Goal: Transaction & Acquisition: Purchase product/service

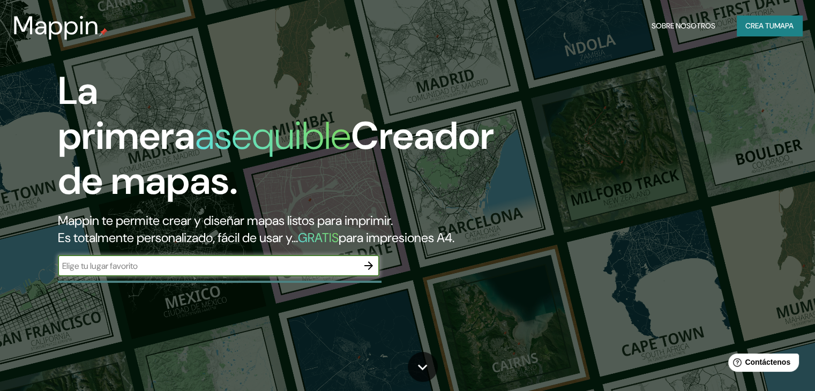
click at [296, 272] on input "text" at bounding box center [208, 266] width 300 height 12
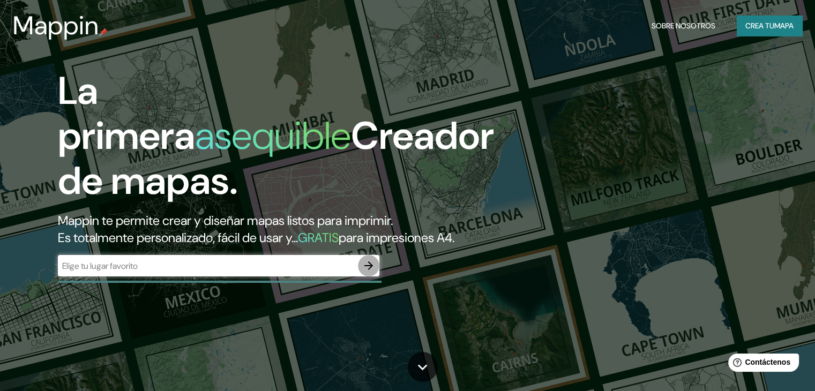
click at [372, 272] on icon "button" at bounding box center [368, 265] width 13 height 13
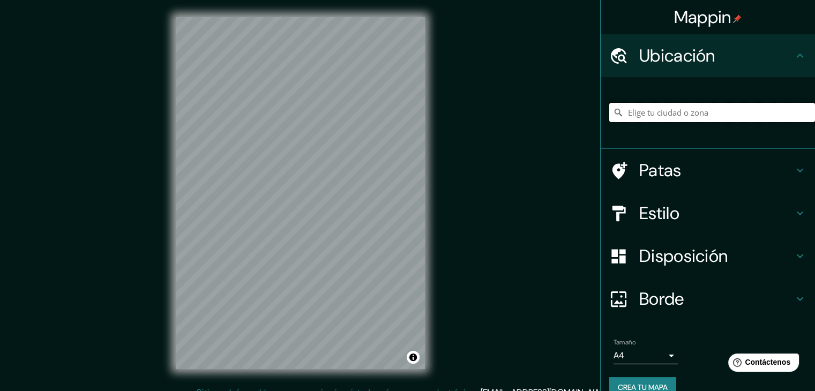
click at [648, 114] on input "Elige tu ciudad o zona" at bounding box center [712, 112] width 206 height 19
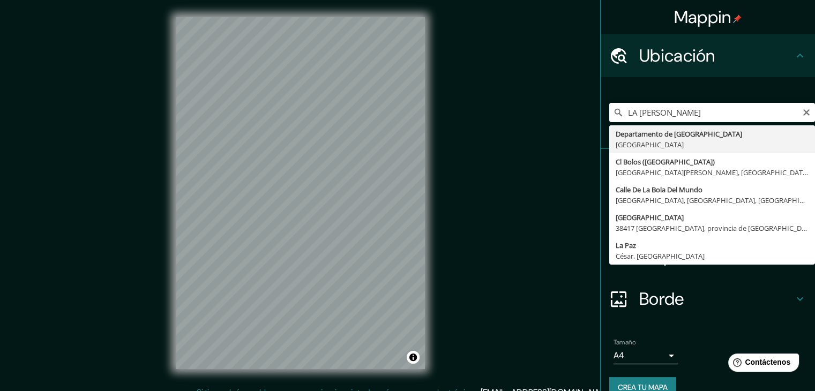
type input "Departamento de [GEOGRAPHIC_DATA], [GEOGRAPHIC_DATA]"
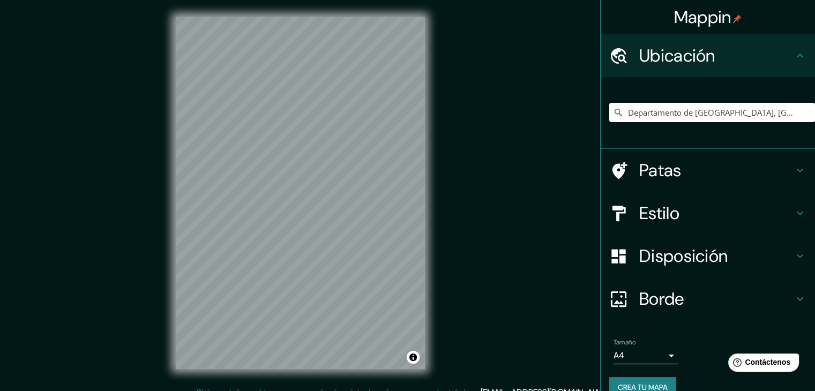
click at [699, 208] on h4 "Estilo" at bounding box center [716, 213] width 154 height 21
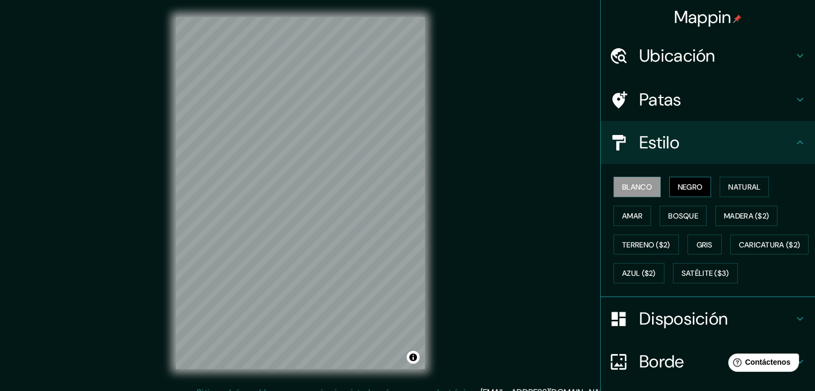
click at [686, 190] on font "Negro" at bounding box center [690, 187] width 25 height 10
click at [736, 185] on font "Natural" at bounding box center [744, 187] width 32 height 10
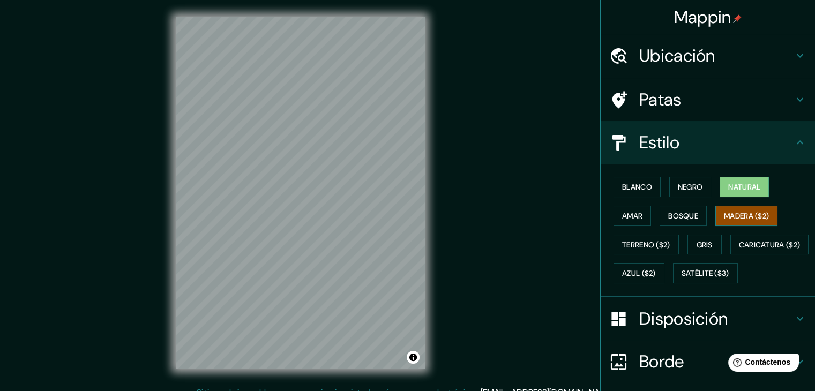
click at [725, 215] on font "Madera ($2)" at bounding box center [746, 216] width 45 height 10
click at [673, 217] on font "Bosque" at bounding box center [683, 216] width 30 height 10
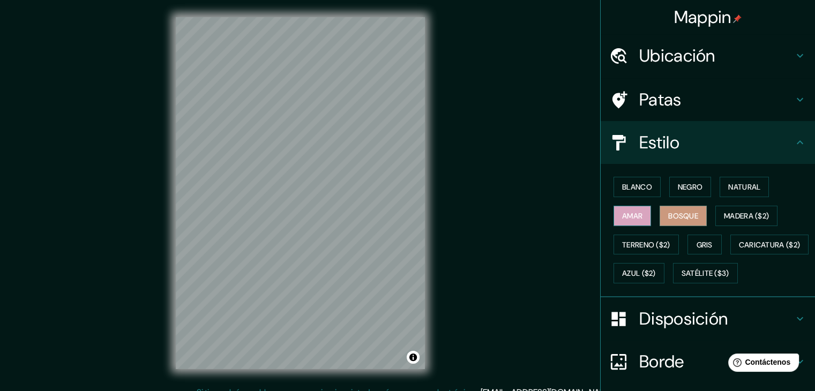
click at [633, 221] on font "Amar" at bounding box center [632, 216] width 20 height 14
click at [645, 235] on button "Terreno ($2)" at bounding box center [645, 245] width 65 height 20
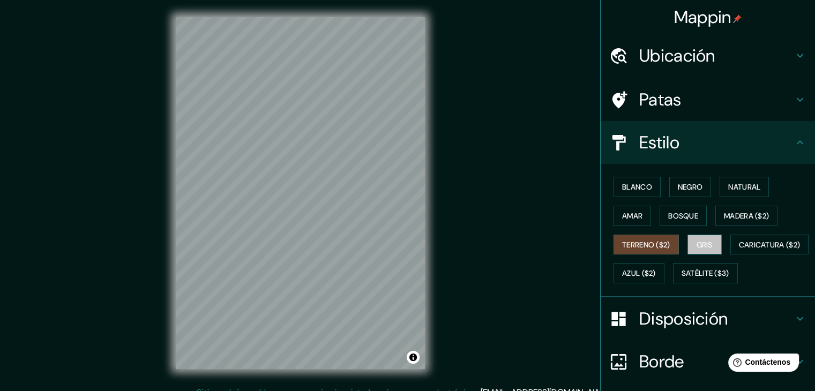
click at [699, 247] on font "Gris" at bounding box center [704, 245] width 16 height 10
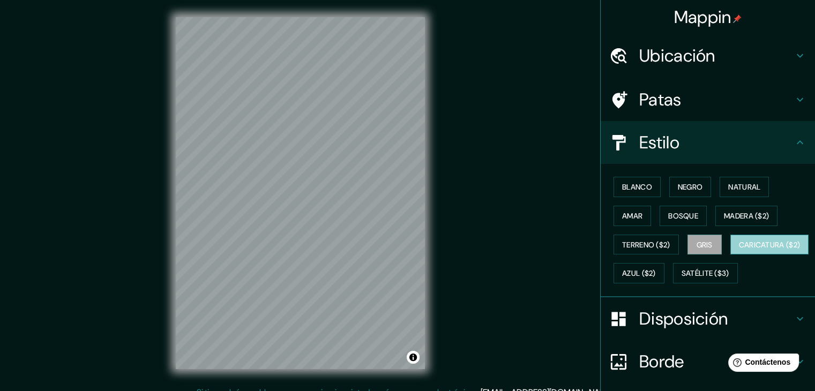
click at [739, 250] on font "Caricatura ($2)" at bounding box center [770, 245] width 62 height 10
click at [681, 182] on font "Negro" at bounding box center [690, 187] width 25 height 10
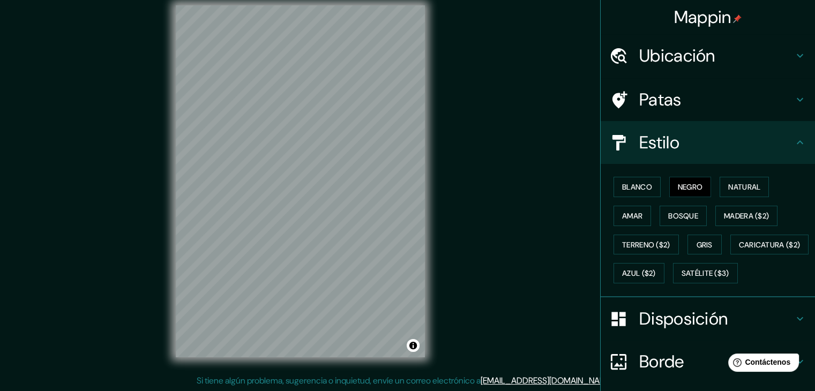
scroll to position [12, 0]
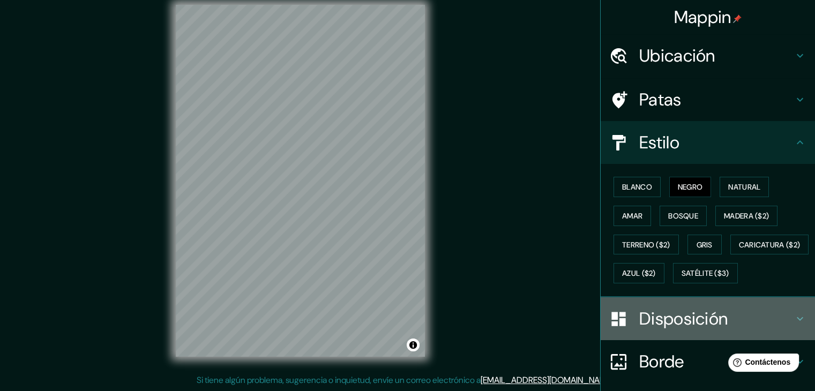
click at [658, 330] on font "Disposición" at bounding box center [683, 319] width 88 height 23
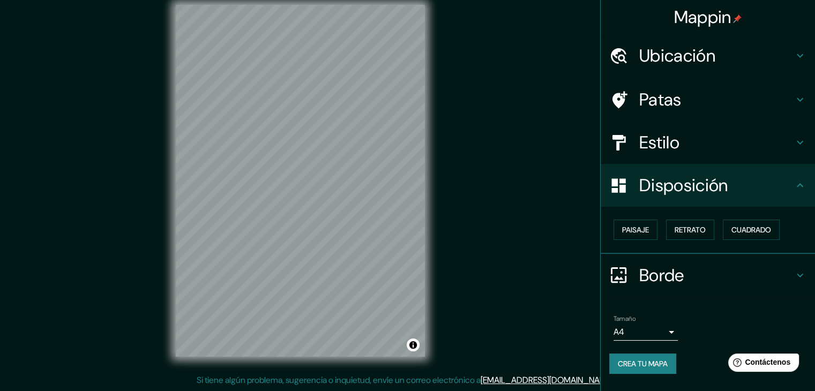
click at [660, 333] on body "Mappin Ubicación Departamento de [GEOGRAPHIC_DATA], [GEOGRAPHIC_DATA] Patas Est…" at bounding box center [407, 183] width 815 height 391
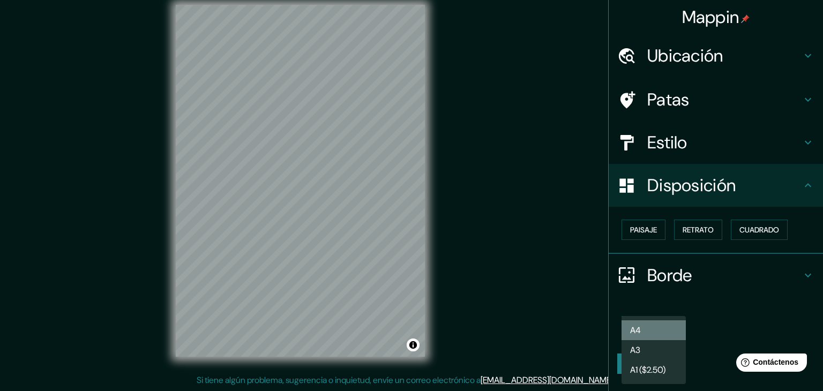
click at [653, 332] on li "A4" at bounding box center [653, 330] width 64 height 20
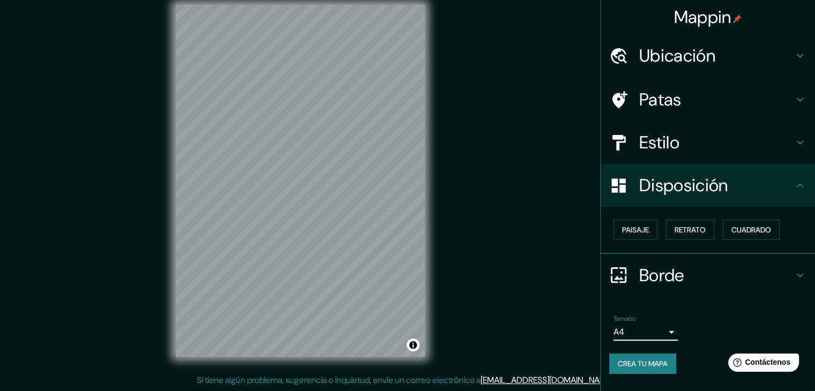
click at [651, 363] on font "Crea tu mapa" at bounding box center [643, 364] width 50 height 10
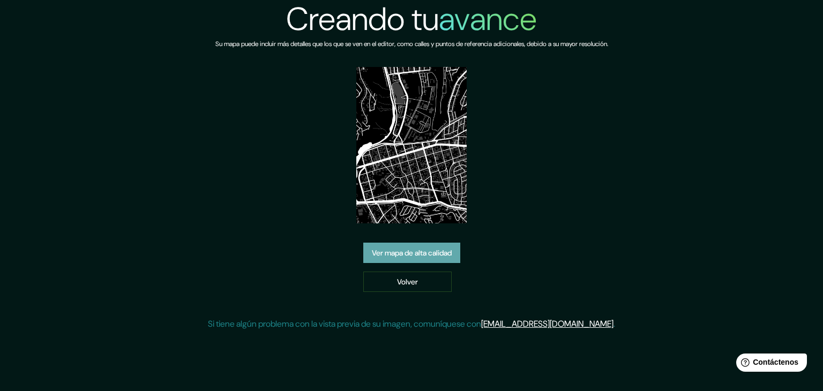
click at [401, 256] on font "Ver mapa de alta calidad" at bounding box center [412, 253] width 80 height 10
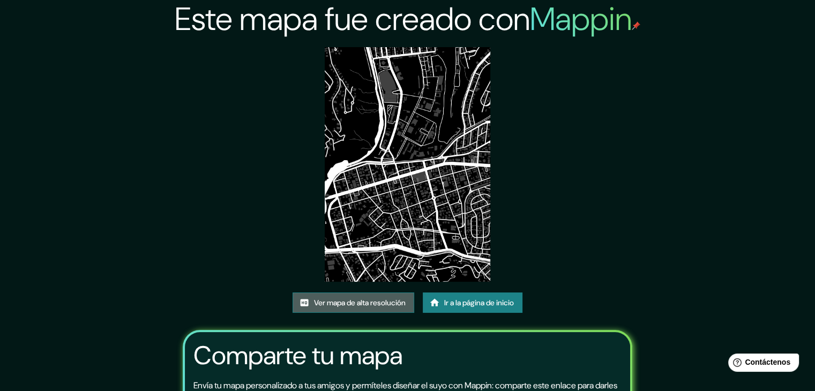
click at [396, 301] on font "Ver mapa de alta resolución" at bounding box center [360, 303] width 92 height 10
click at [462, 305] on font "Ir a la página de inicio" at bounding box center [479, 303] width 70 height 10
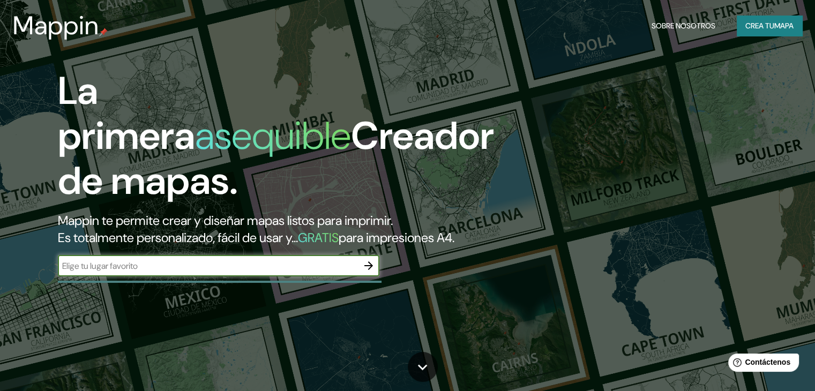
click at [769, 25] on font "Crea tu" at bounding box center [759, 26] width 29 height 10
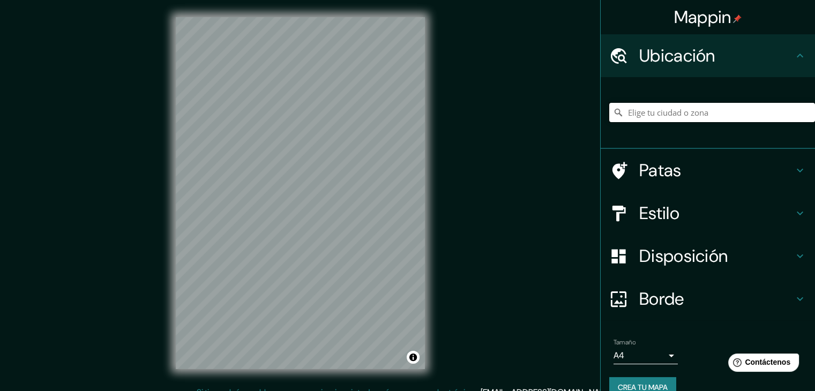
click at [649, 118] on input "Elige tu ciudad o zona" at bounding box center [712, 112] width 206 height 19
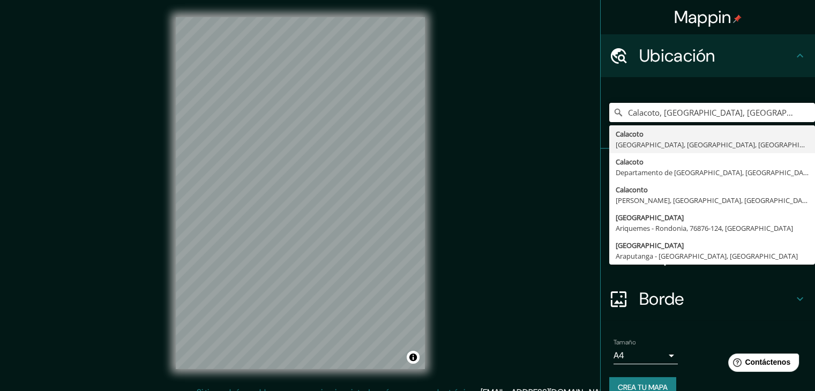
type input "Calacoto, El Alto, Departamento de La Paz, Bolivia"
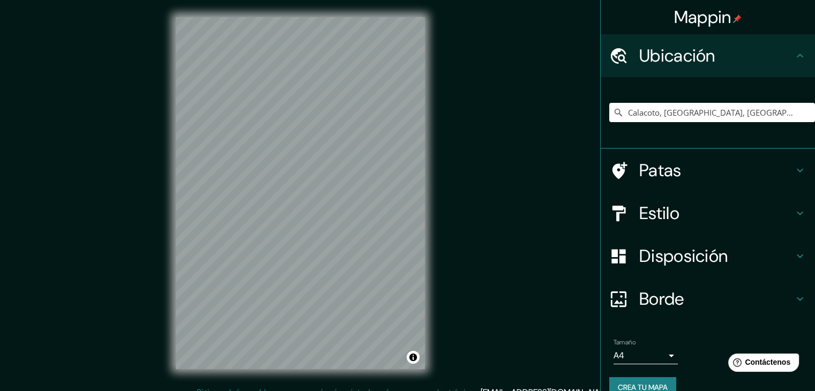
click at [793, 212] on icon at bounding box center [799, 213] width 13 height 13
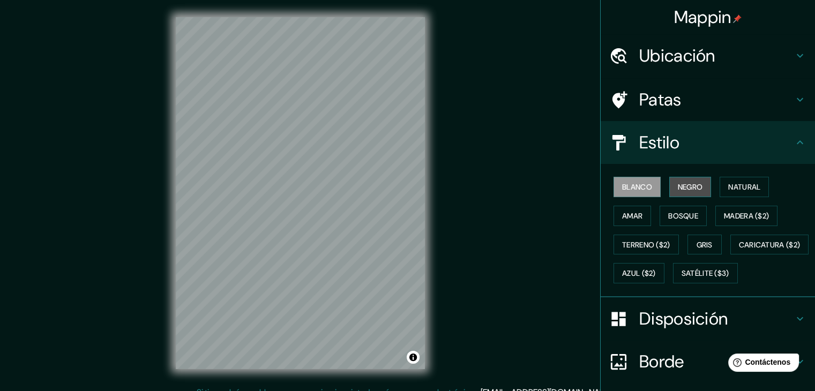
click at [688, 182] on font "Negro" at bounding box center [690, 187] width 25 height 10
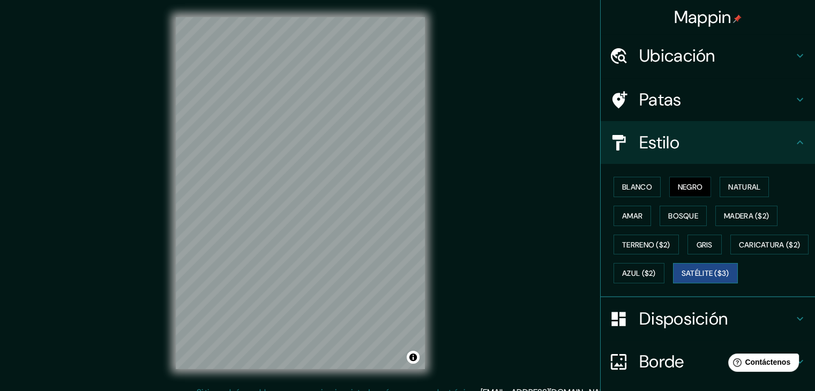
click at [681, 279] on font "Satélite ($3)" at bounding box center [705, 274] width 48 height 10
click at [728, 191] on font "Natural" at bounding box center [744, 187] width 32 height 10
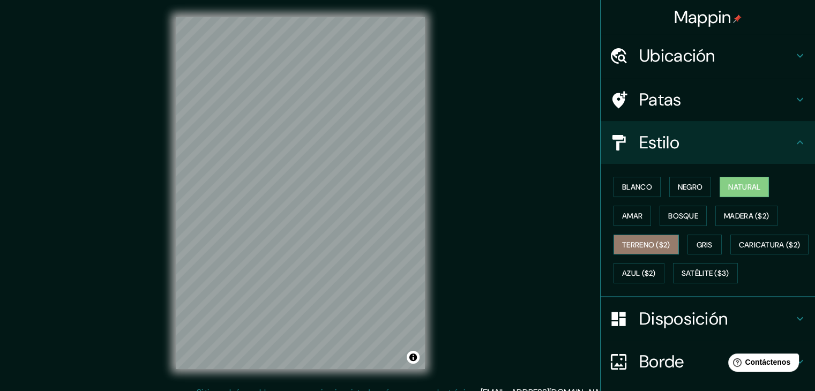
click at [640, 244] on font "Terreno ($2)" at bounding box center [646, 245] width 48 height 10
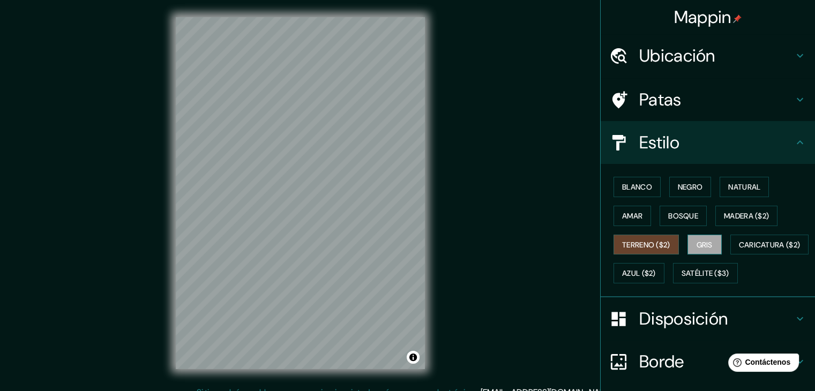
click at [700, 248] on font "Gris" at bounding box center [704, 245] width 16 height 10
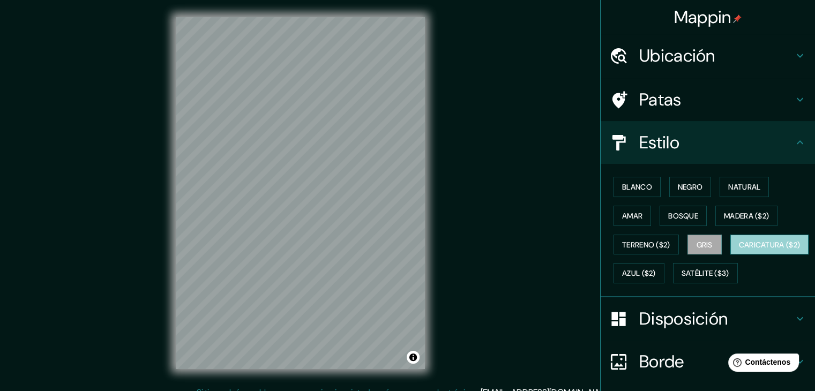
click at [739, 250] on font "Caricatura ($2)" at bounding box center [770, 245] width 62 height 10
click at [684, 185] on font "Negro" at bounding box center [690, 187] width 25 height 10
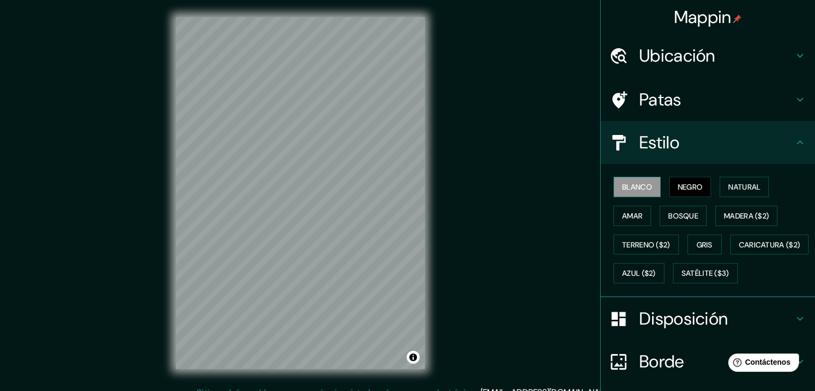
click at [641, 190] on font "Blanco" at bounding box center [637, 187] width 30 height 10
click at [202, 217] on div "© Mapbox © OpenStreetMap Improve this map" at bounding box center [300, 193] width 283 height 386
click at [739, 250] on font "Caricatura ($2)" at bounding box center [770, 245] width 62 height 10
click at [631, 185] on font "Blanco" at bounding box center [637, 187] width 30 height 10
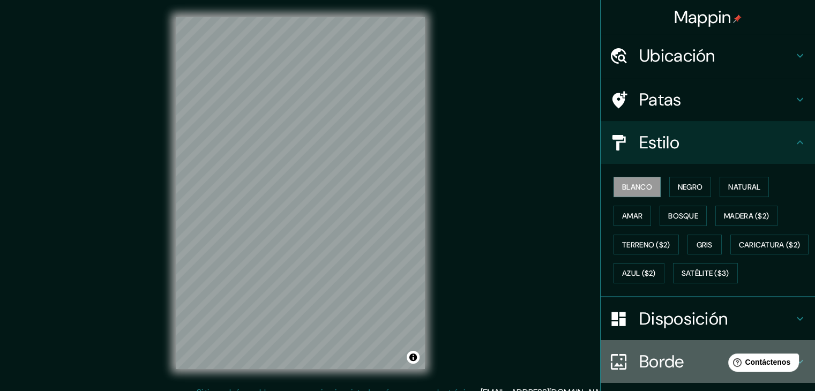
click at [688, 376] on div "Borde" at bounding box center [708, 361] width 214 height 43
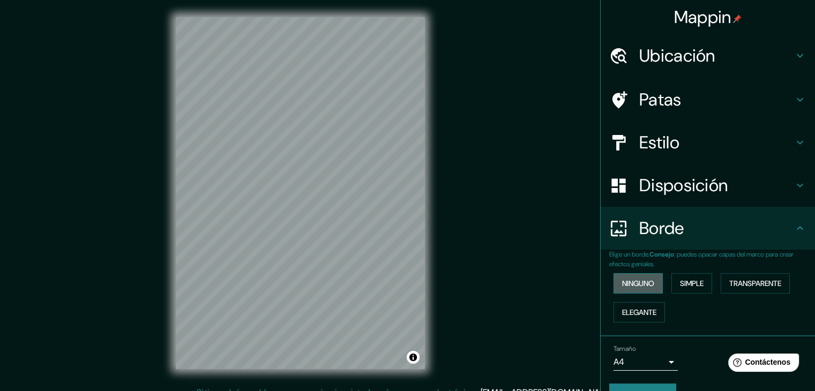
click at [643, 280] on font "Ninguno" at bounding box center [638, 284] width 32 height 10
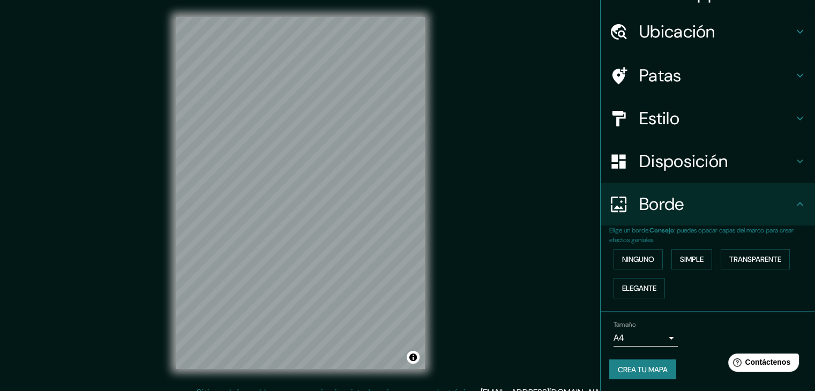
scroll to position [12, 0]
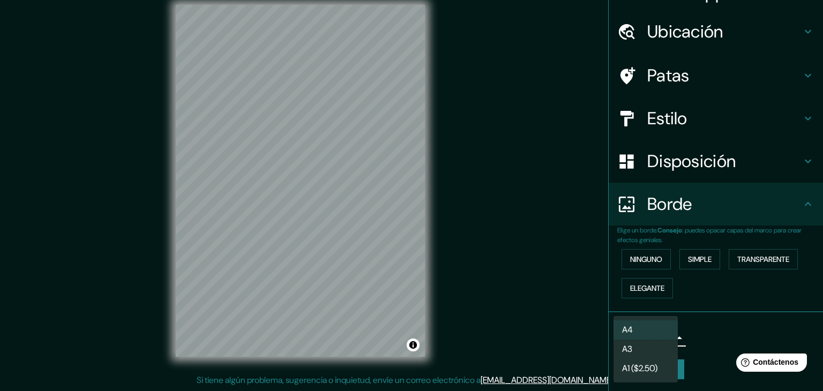
click at [660, 338] on body "Mappin Ubicación Calacoto, El Alto, Departamento de La Paz, Bolivia Calacoto El…" at bounding box center [411, 183] width 823 height 391
click at [713, 331] on div at bounding box center [411, 195] width 823 height 391
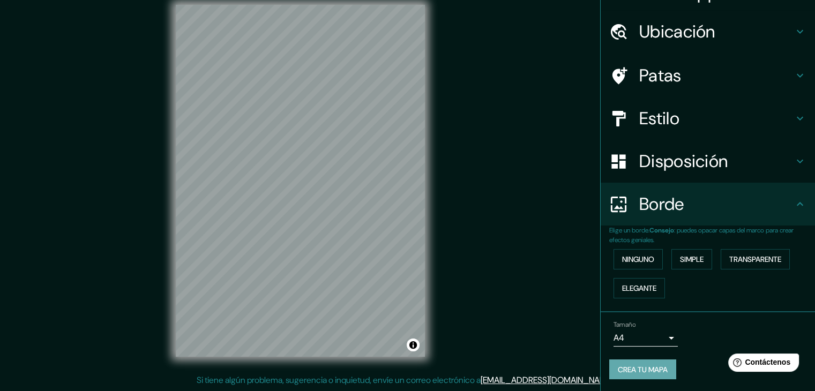
click at [633, 373] on font "Crea tu mapa" at bounding box center [643, 370] width 50 height 14
click at [657, 371] on div "Crea tu mapa" at bounding box center [707, 369] width 197 height 20
click at [793, 207] on icon at bounding box center [799, 204] width 13 height 13
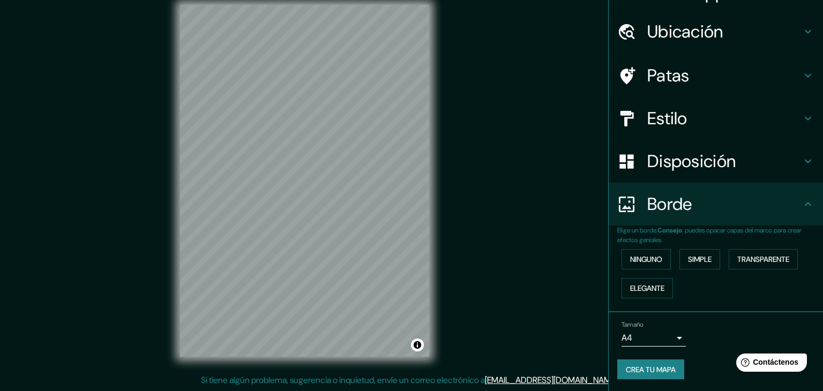
click at [643, 341] on body "Mappin Ubicación Calacoto, El Alto, Departamento de La Paz, Bolivia Calacoto El…" at bounding box center [411, 183] width 823 height 391
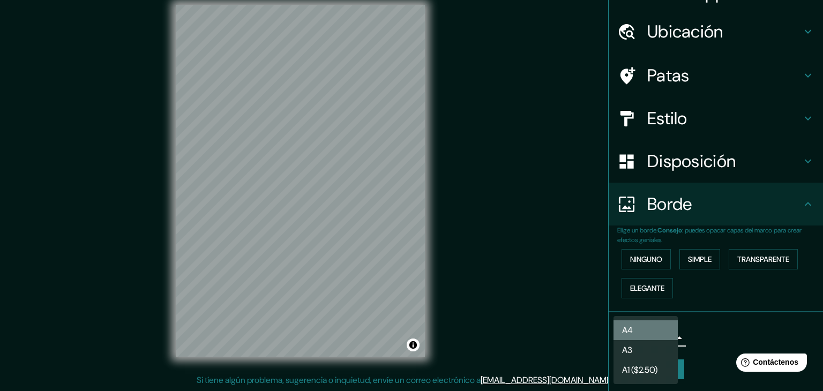
click at [636, 328] on li "A4" at bounding box center [645, 330] width 64 height 20
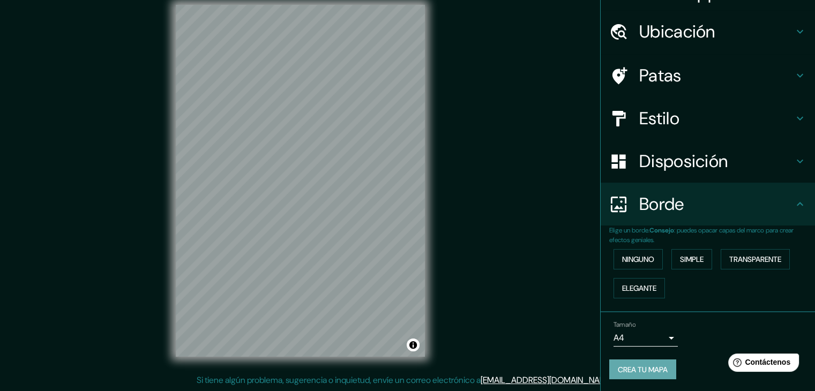
click at [650, 374] on button "Crea tu mapa" at bounding box center [642, 369] width 67 height 20
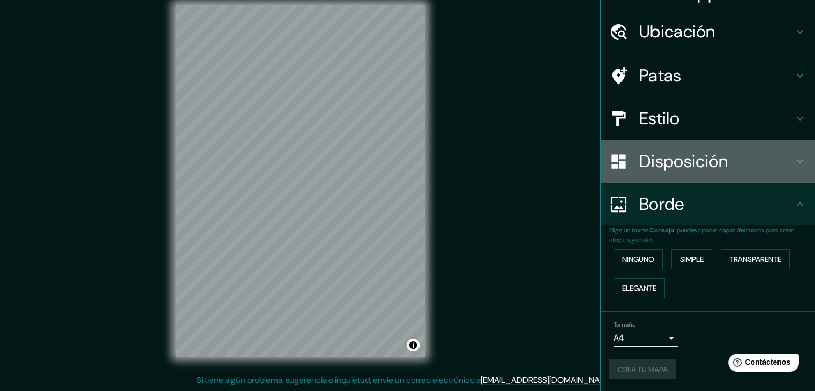
click at [793, 160] on icon at bounding box center [799, 161] width 13 height 13
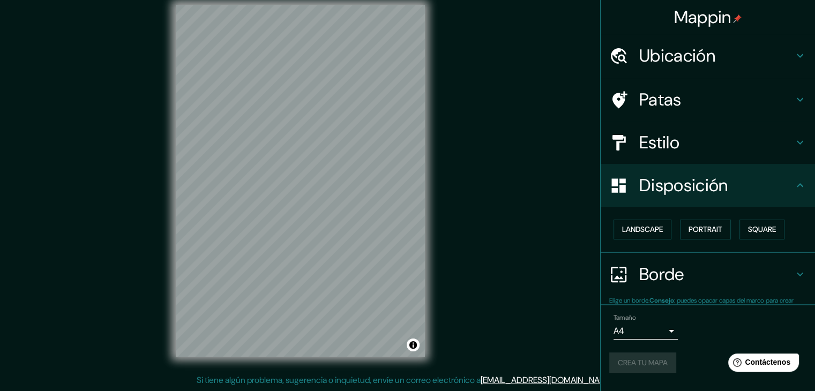
scroll to position [0, 0]
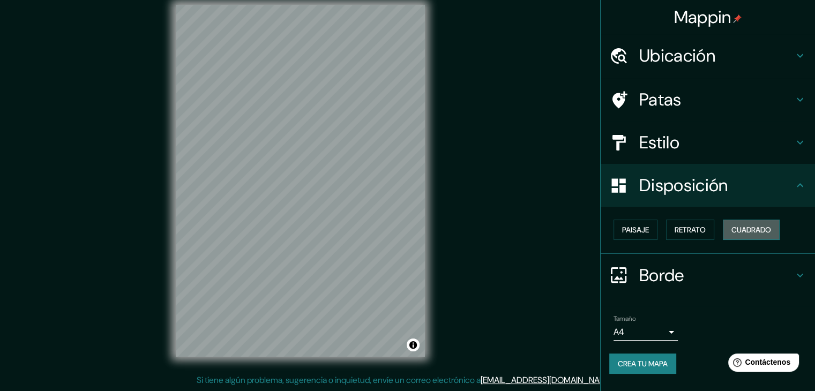
click at [747, 228] on font "Cuadrado" at bounding box center [751, 230] width 40 height 10
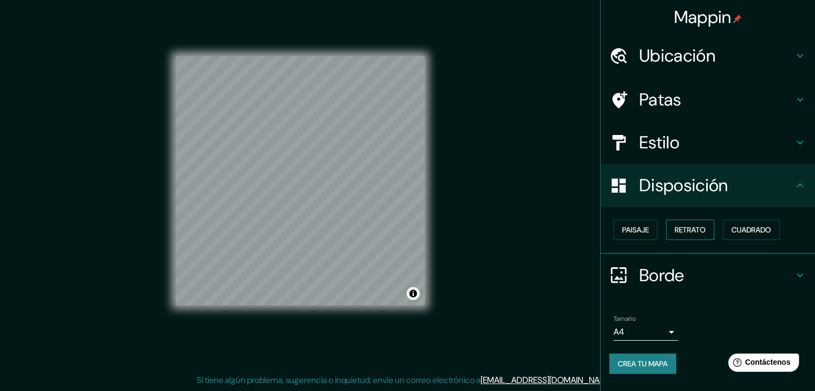
click at [707, 230] on button "Retrato" at bounding box center [690, 230] width 48 height 20
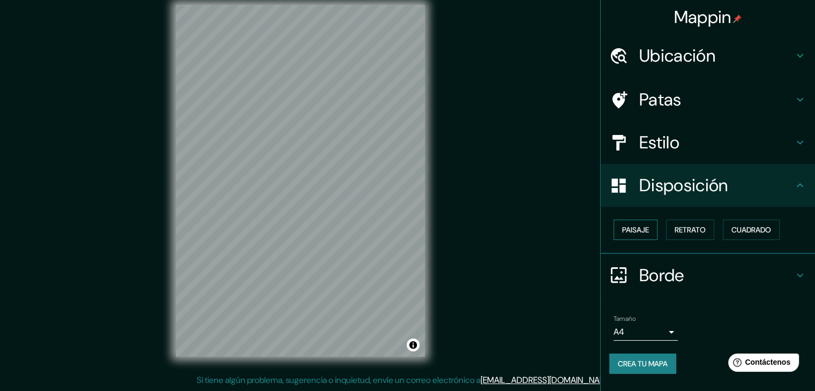
click at [636, 228] on font "Paisaje" at bounding box center [635, 230] width 27 height 10
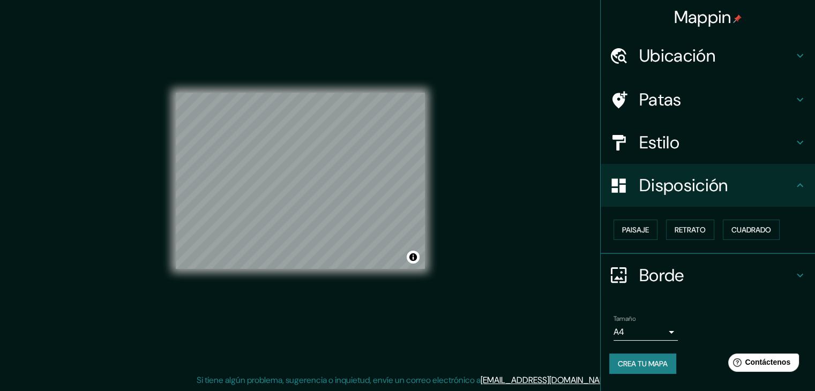
click at [634, 357] on font "Crea tu mapa" at bounding box center [643, 364] width 50 height 14
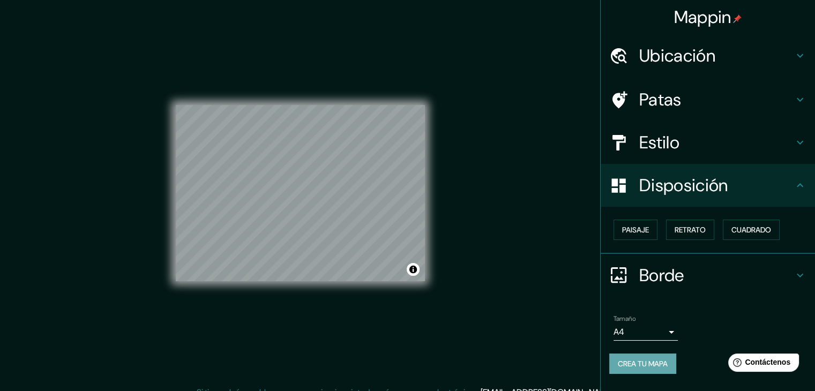
click at [668, 360] on font "Crea tu mapa" at bounding box center [643, 364] width 50 height 10
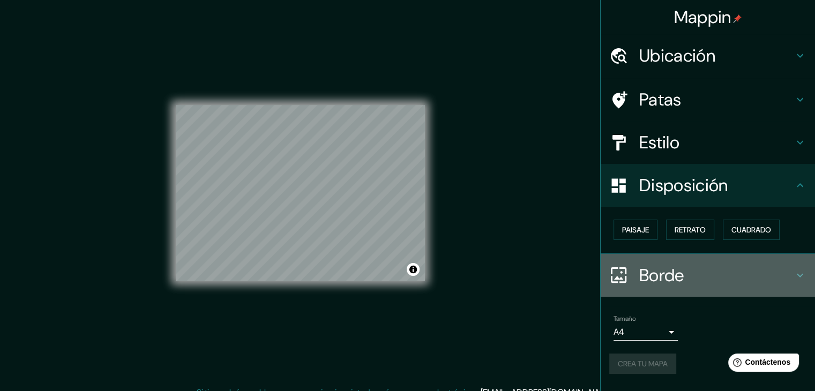
click at [675, 277] on font "Borde" at bounding box center [661, 275] width 45 height 23
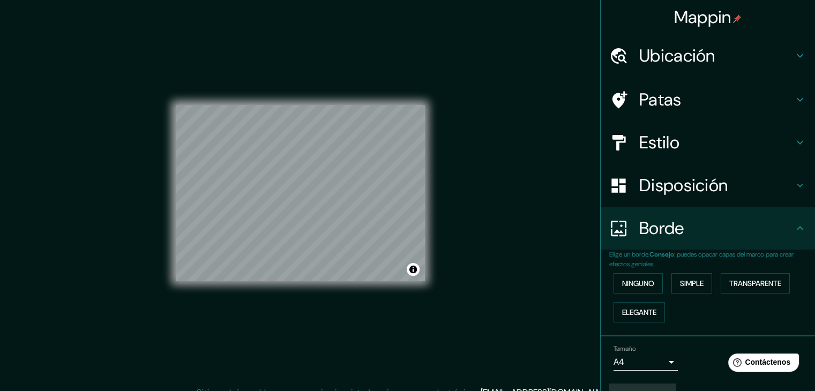
click at [796, 224] on icon at bounding box center [799, 228] width 13 height 13
click at [767, 212] on div "Borde" at bounding box center [708, 228] width 214 height 43
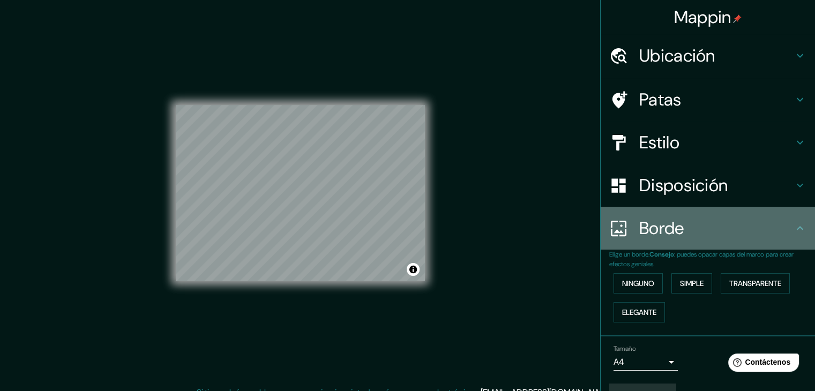
click at [784, 227] on h4 "Borde" at bounding box center [716, 228] width 154 height 21
click at [793, 230] on icon at bounding box center [799, 228] width 13 height 13
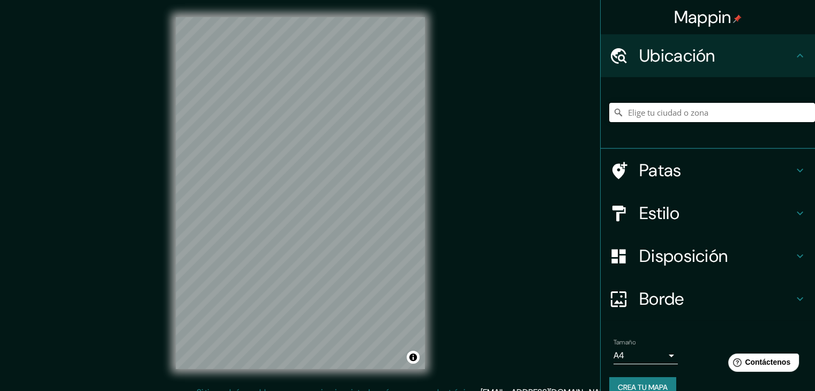
click at [695, 117] on input "Elige tu ciudad o zona" at bounding box center [712, 112] width 206 height 19
type input "Calacoto, [GEOGRAPHIC_DATA], [GEOGRAPHIC_DATA]"
click at [639, 381] on font "Crea tu mapa" at bounding box center [643, 387] width 50 height 14
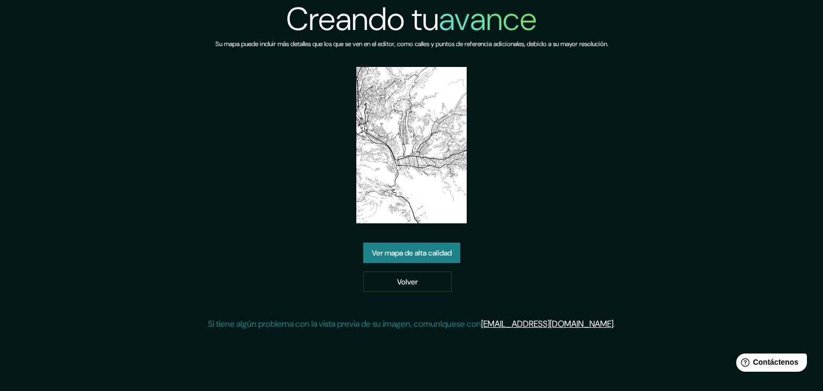
click at [418, 249] on font "Ver mapa de alta calidad" at bounding box center [412, 253] width 80 height 10
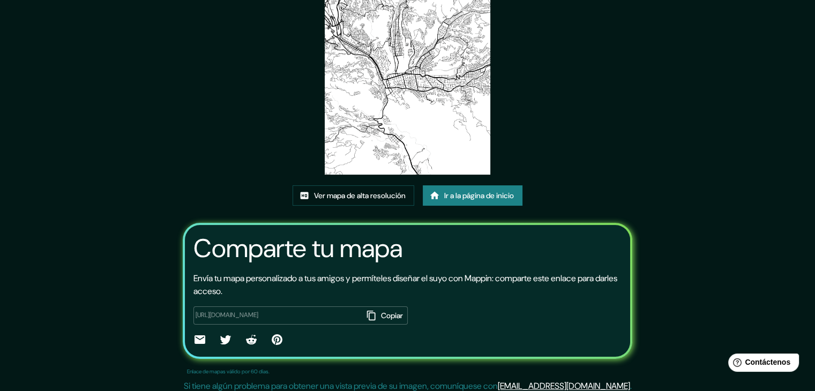
scroll to position [113, 0]
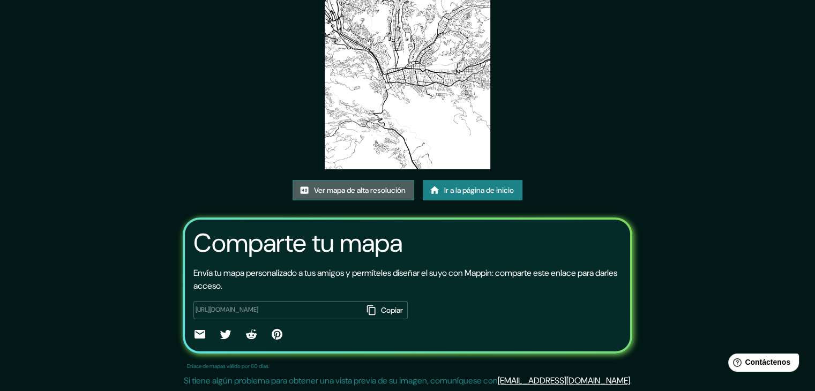
click at [389, 190] on font "Ver mapa de alta resolución" at bounding box center [360, 190] width 92 height 10
